Goal: Information Seeking & Learning: Learn about a topic

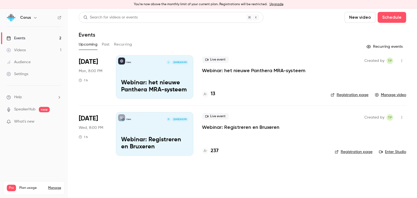
click at [164, 77] on div "Corus I [DATE] 8:00 PM Webinar: het nieuwe Panthera MRA-systeem" at bounding box center [154, 76] width 77 height 43
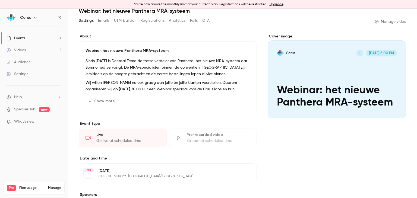
scroll to position [23, 0]
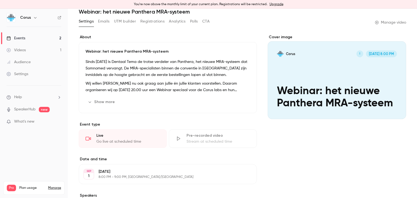
click at [193, 22] on button "Polls" at bounding box center [194, 21] width 8 height 9
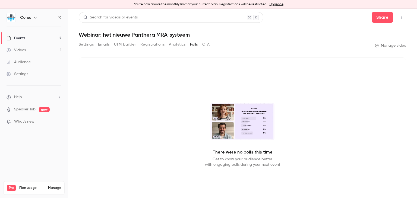
click at [206, 47] on button "CTA" at bounding box center [205, 44] width 7 height 9
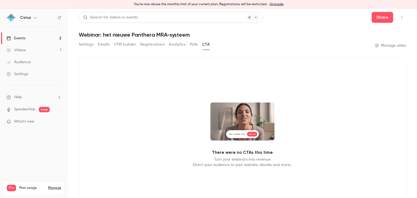
click at [175, 44] on button "Analytics" at bounding box center [177, 44] width 17 height 9
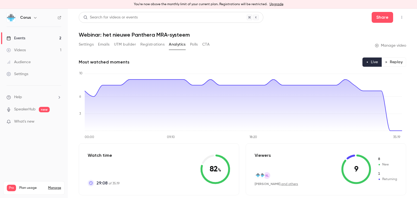
click at [386, 63] on button "Replay" at bounding box center [393, 62] width 25 height 9
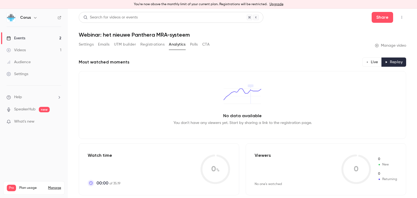
click at [20, 51] on div "Videos" at bounding box center [16, 49] width 19 height 5
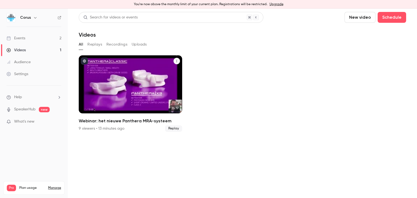
click at [176, 61] on icon "Webinar: het nieuwe Panthera MRA-systeem" at bounding box center [176, 60] width 3 height 3
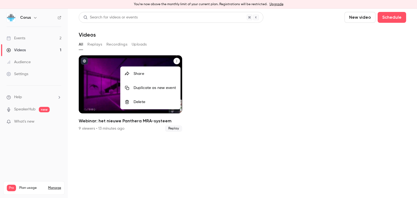
click at [264, 87] on div at bounding box center [208, 99] width 417 height 198
